Goal: Task Accomplishment & Management: Manage account settings

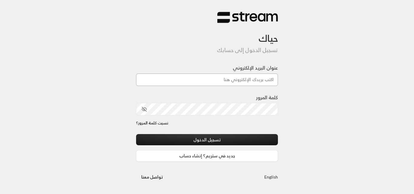
click at [264, 80] on input "عنوان البريد الإلكتروني" at bounding box center [207, 80] width 142 height 12
type input "[DOMAIN_NAME][EMAIL_ADDRESS][DOMAIN_NAME]"
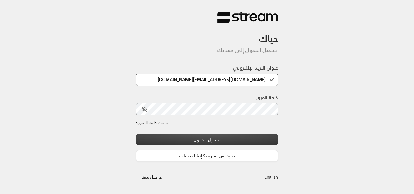
click at [248, 141] on button "تسجيل الدخول" at bounding box center [207, 139] width 142 height 11
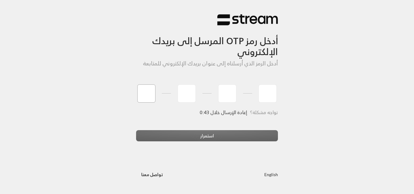
type input "8"
type input "2"
type input "9"
type input "7"
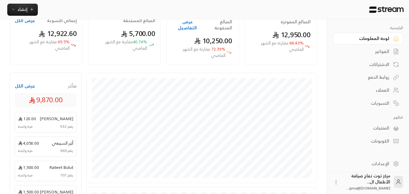
scroll to position [61, 0]
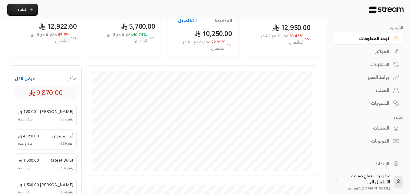
click at [383, 51] on div "الفواتير" at bounding box center [365, 51] width 49 height 6
